Goal: Navigation & Orientation: Find specific page/section

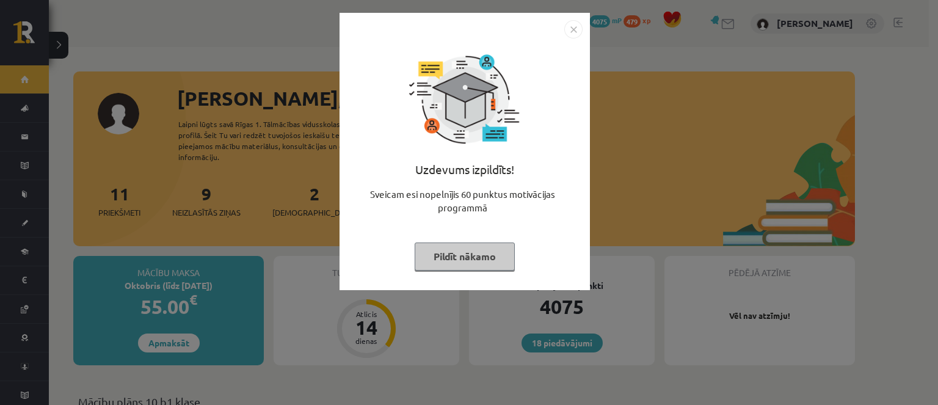
click at [438, 250] on button "Pildīt nākamo" at bounding box center [465, 256] width 100 height 28
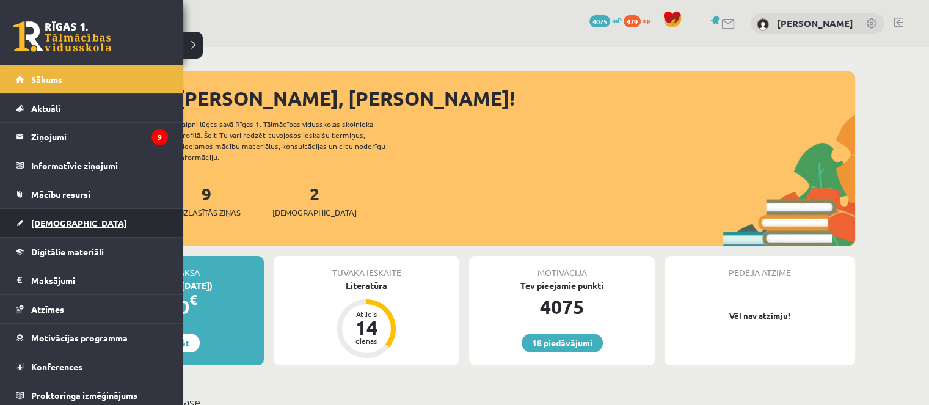
click at [37, 224] on span "[DEMOGRAPHIC_DATA]" at bounding box center [79, 222] width 96 height 11
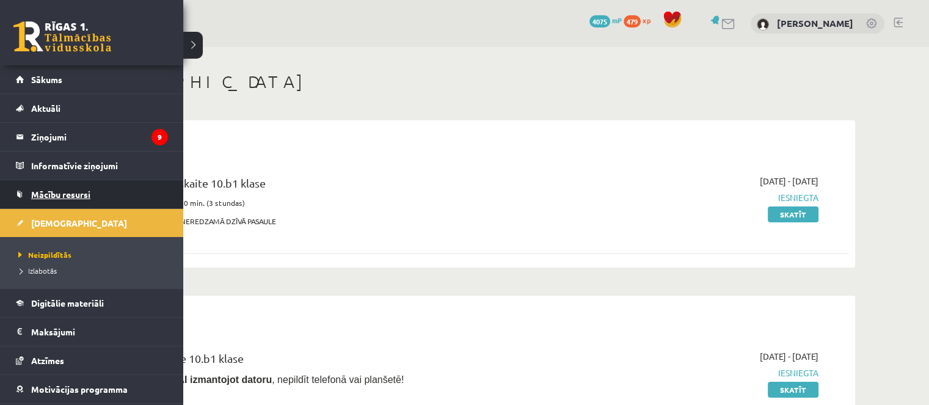
click at [65, 190] on span "Mācību resursi" at bounding box center [60, 194] width 59 height 11
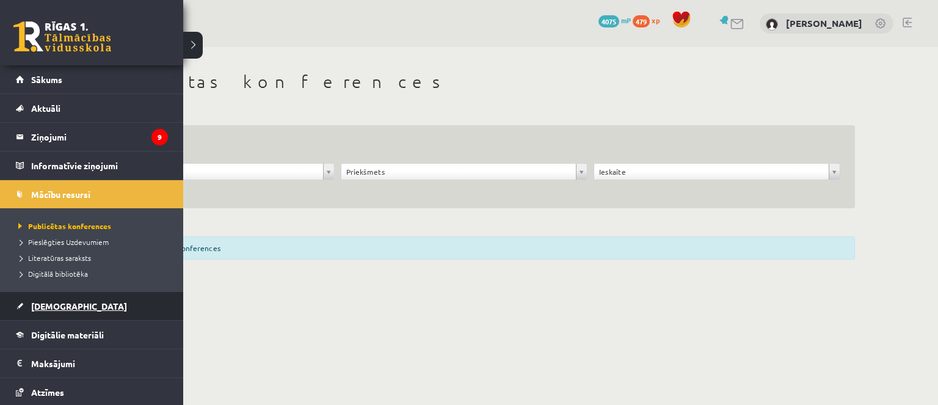
click at [57, 302] on span "[DEMOGRAPHIC_DATA]" at bounding box center [79, 305] width 96 height 11
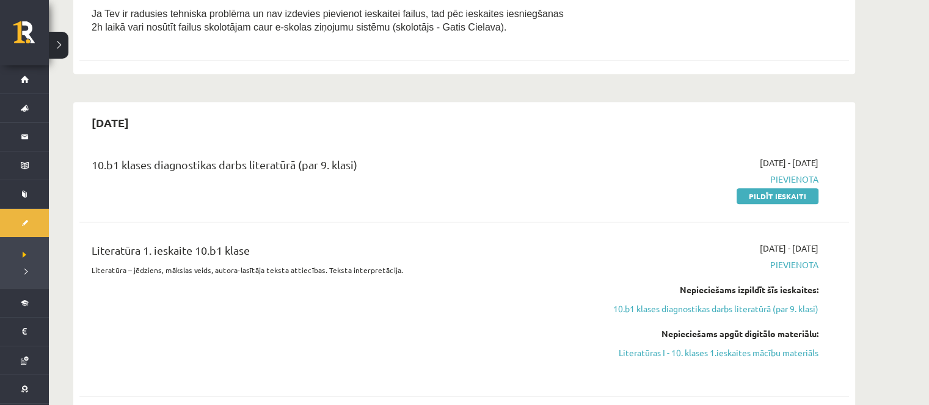
scroll to position [610, 0]
